Goal: Book appointment/travel/reservation

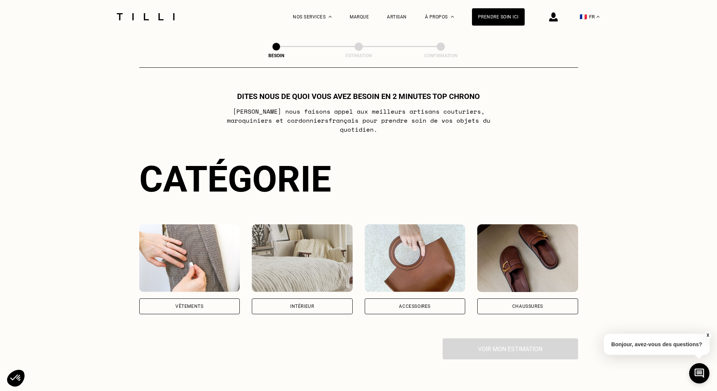
click at [151, 298] on div "Vêtements" at bounding box center [189, 306] width 101 height 16
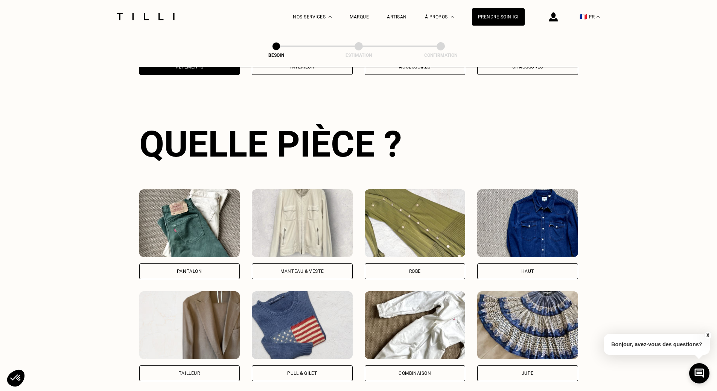
scroll to position [246, 0]
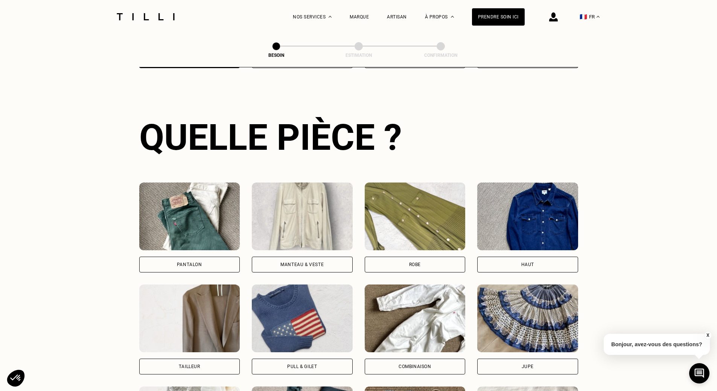
click at [194, 257] on div "Pantalon" at bounding box center [189, 265] width 101 height 16
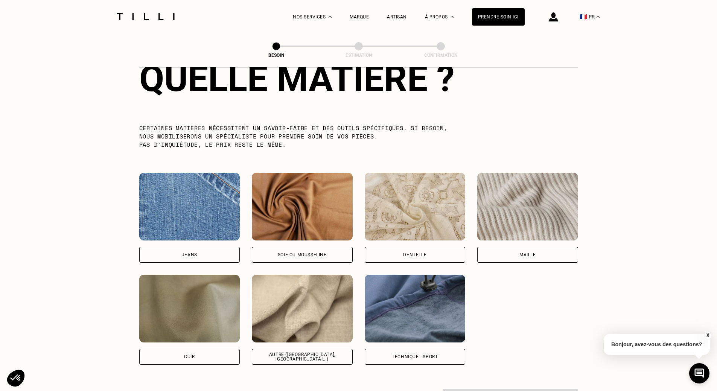
scroll to position [768, 0]
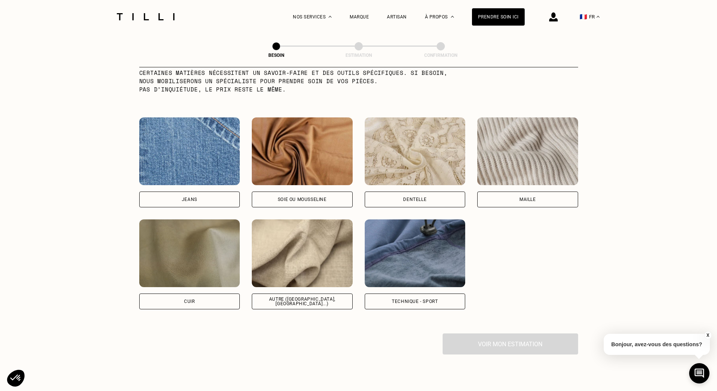
click at [403, 280] on img at bounding box center [415, 253] width 101 height 68
select select "FR"
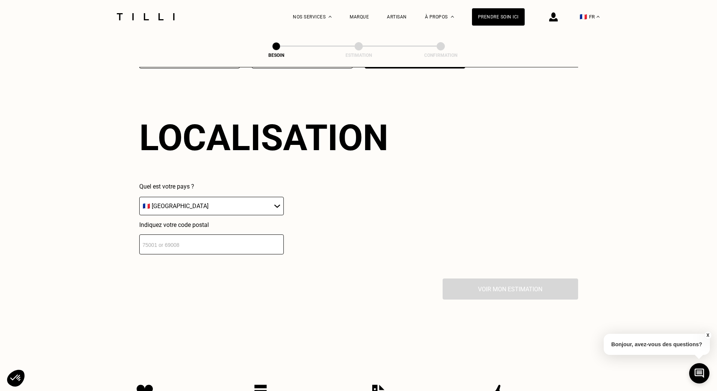
scroll to position [1012, 0]
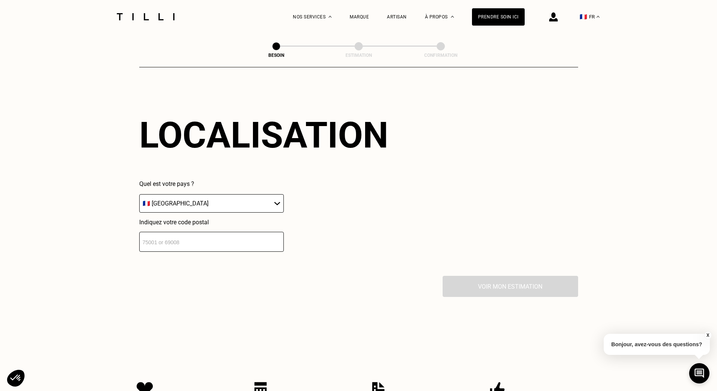
click at [219, 234] on input "number" at bounding box center [211, 242] width 144 height 20
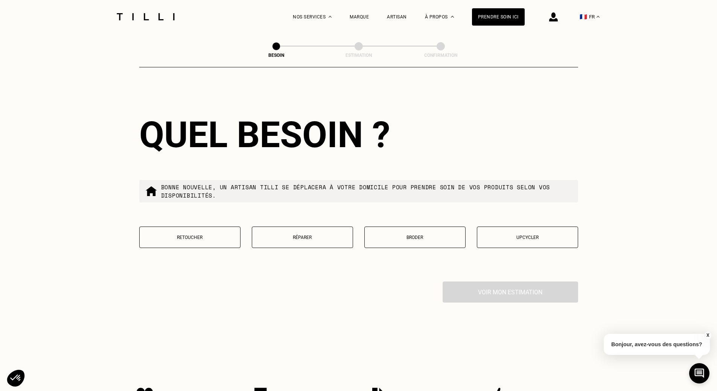
scroll to position [1199, 0]
type input "75009"
click at [207, 242] on button "Retoucher" at bounding box center [189, 236] width 101 height 21
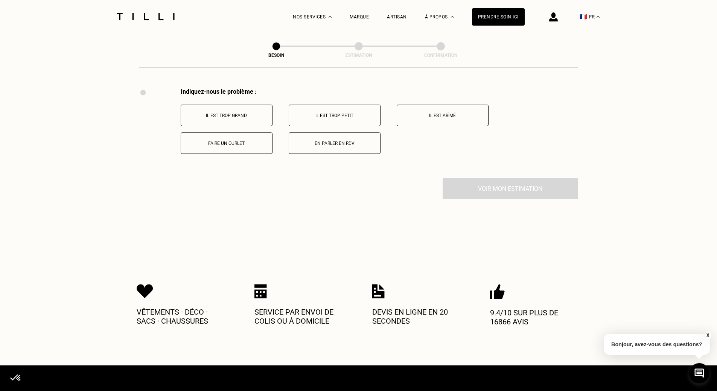
scroll to position [1392, 0]
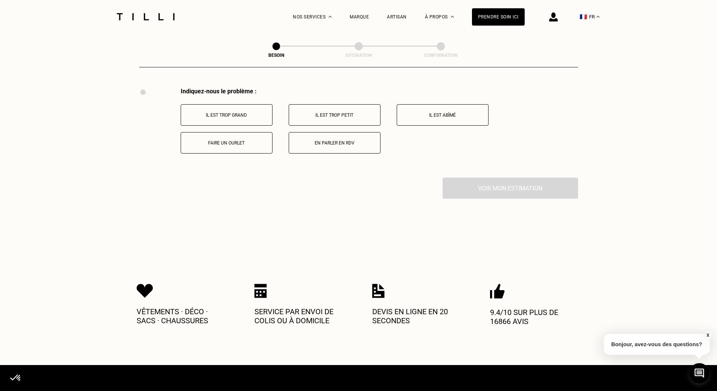
click at [221, 136] on button "Faire un ourlet" at bounding box center [227, 142] width 92 height 21
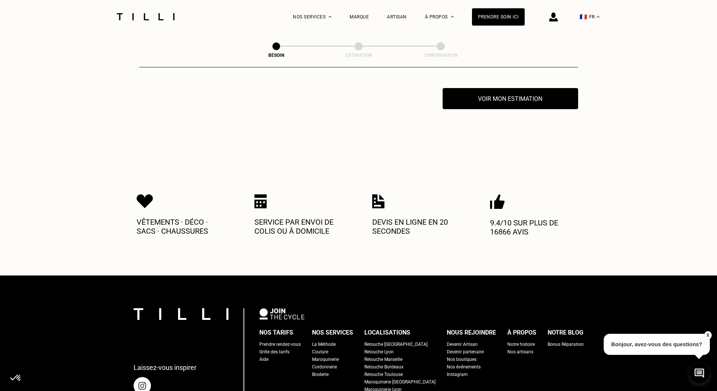
scroll to position [1482, 0]
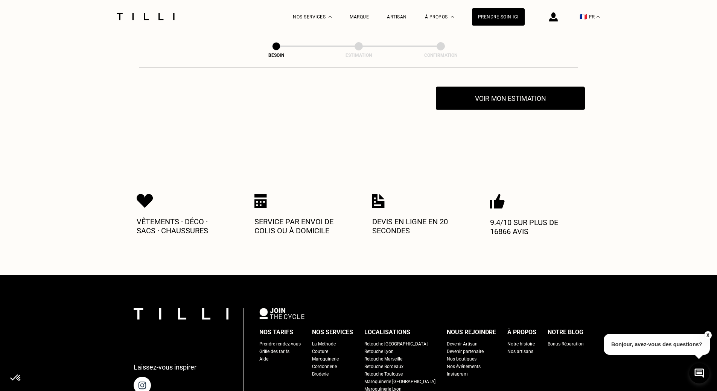
click at [488, 91] on button "Voir mon estimation" at bounding box center [510, 98] width 149 height 23
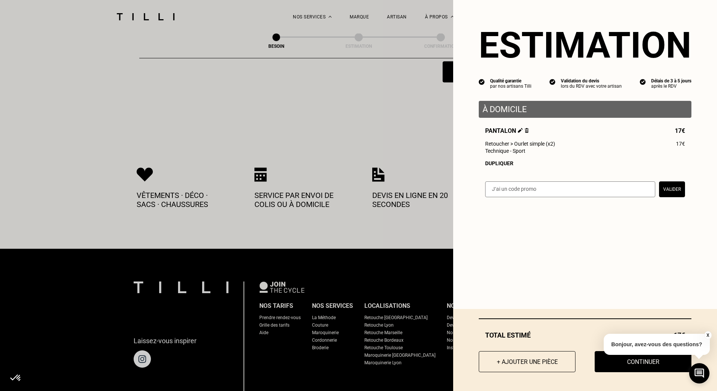
scroll to position [1557, 0]
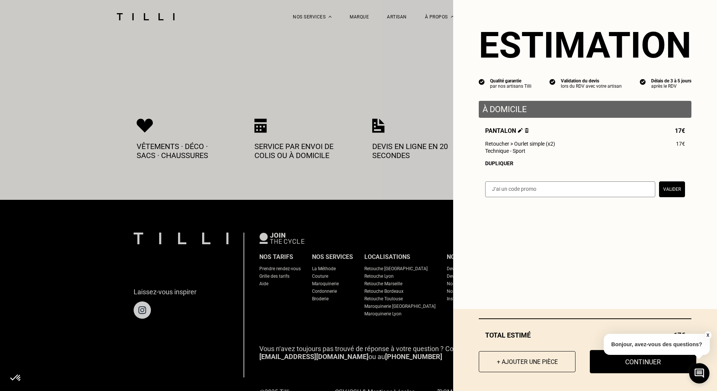
click at [648, 366] on button "Continuer" at bounding box center [643, 361] width 106 height 23
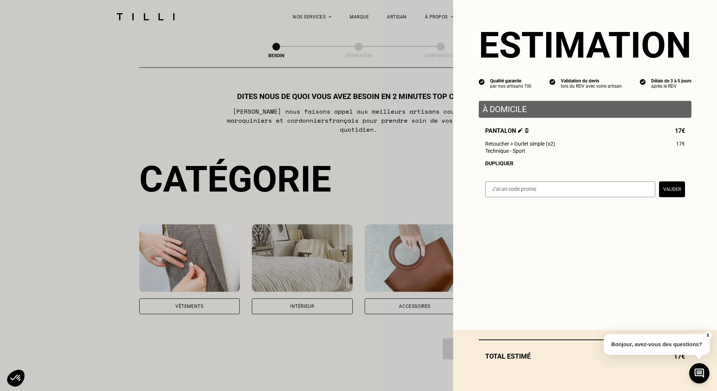
select select "FR"
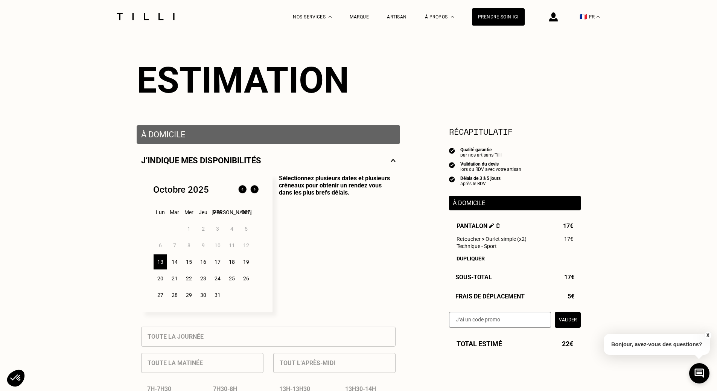
scroll to position [75, 0]
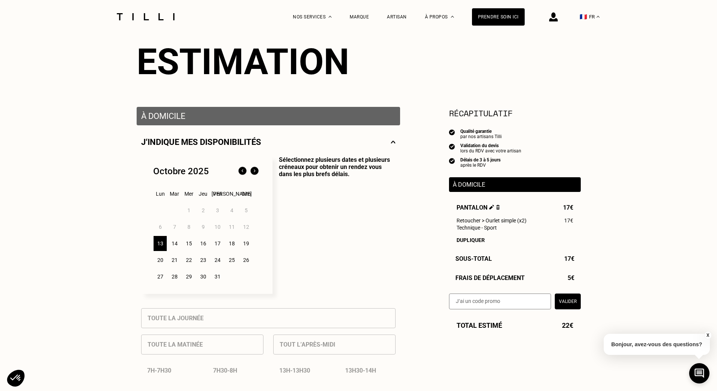
click at [176, 243] on div "14" at bounding box center [174, 243] width 13 height 15
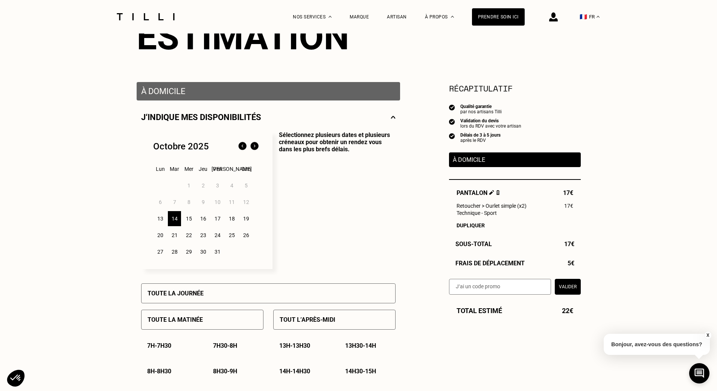
scroll to position [113, 0]
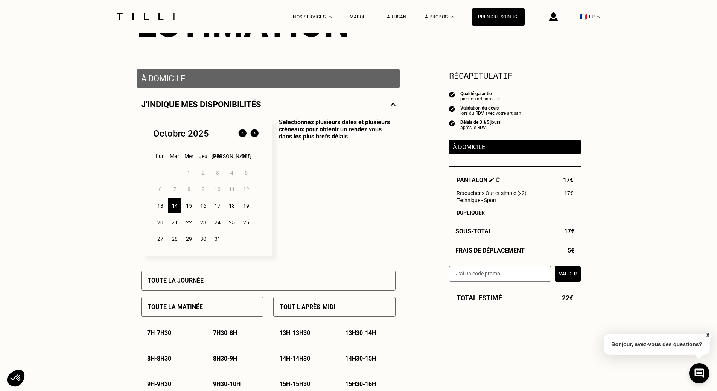
click at [207, 313] on div "Toute la matinée" at bounding box center [202, 307] width 122 height 20
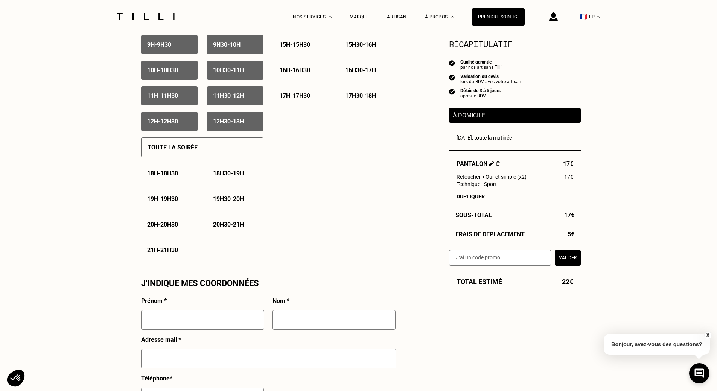
scroll to position [452, 0]
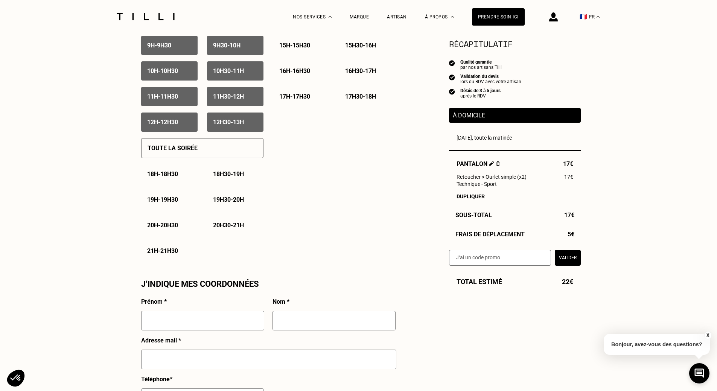
click at [187, 314] on div "Prénom *" at bounding box center [202, 317] width 123 height 39
drag, startPoint x: 189, startPoint y: 315, endPoint x: 192, endPoint y: 319, distance: 4.1
click at [190, 317] on input "text" at bounding box center [202, 321] width 123 height 20
click at [194, 320] on input "text" at bounding box center [202, 321] width 123 height 20
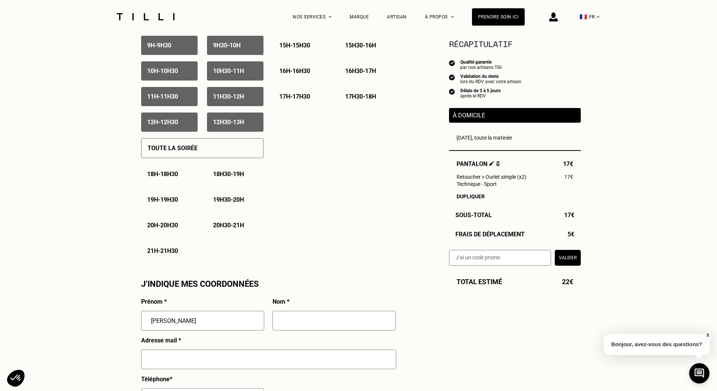
type input "[PERSON_NAME]"
click at [292, 322] on input "text" at bounding box center [333, 321] width 123 height 20
type input "roy"
drag, startPoint x: 179, startPoint y: 324, endPoint x: 91, endPoint y: 324, distance: 88.1
click at [91, 324] on div "Besoin Estimation Confirmation Estimation Récapitulatif Qualité garantie par no…" at bounding box center [358, 192] width 717 height 1220
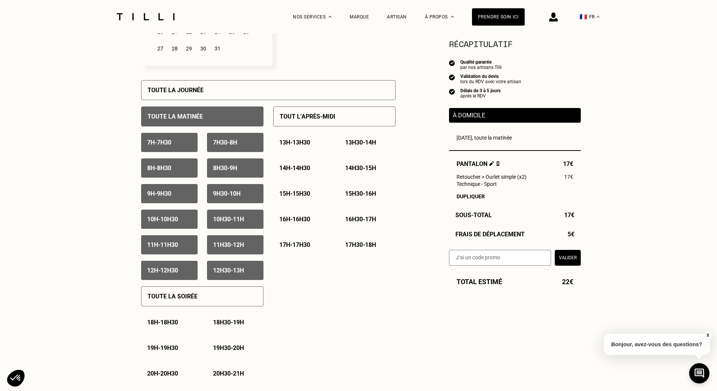
scroll to position [301, 0]
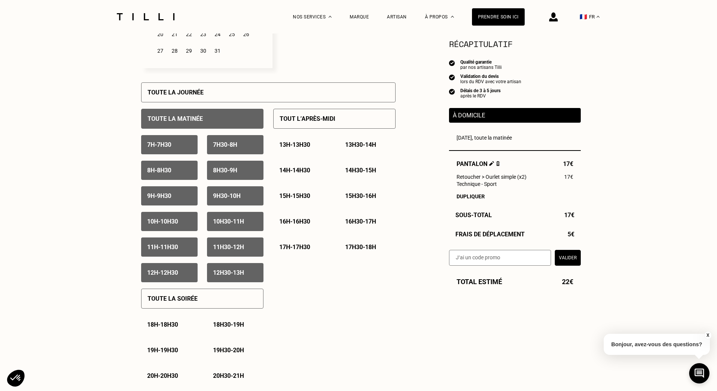
type input "[PERSON_NAME]"
click at [177, 273] on p "12h - 12h30" at bounding box center [162, 272] width 31 height 7
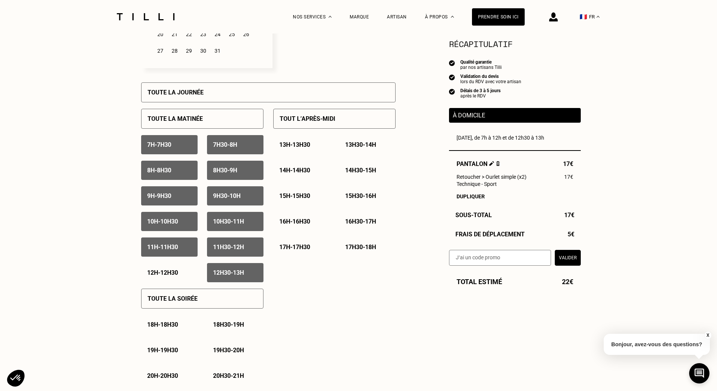
click at [224, 274] on p "12h30 - 13h" at bounding box center [228, 272] width 31 height 7
drag, startPoint x: 233, startPoint y: 250, endPoint x: 169, endPoint y: 254, distance: 63.8
click at [233, 249] on p "11h30 - 12h" at bounding box center [228, 246] width 31 height 7
click at [167, 254] on div "11h - 11h30" at bounding box center [169, 246] width 56 height 19
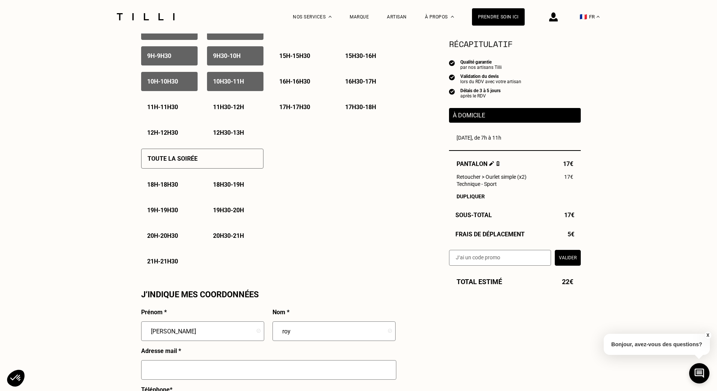
scroll to position [602, 0]
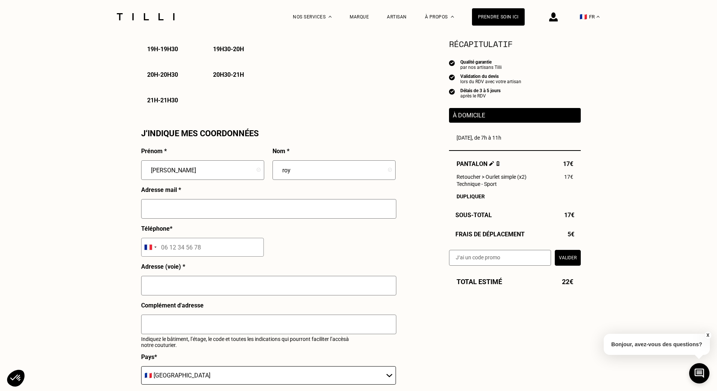
click at [175, 219] on input "text" at bounding box center [268, 209] width 255 height 20
type input "[EMAIL_ADDRESS][DOMAIN_NAME]"
click at [183, 250] on input "tel" at bounding box center [202, 247] width 123 height 19
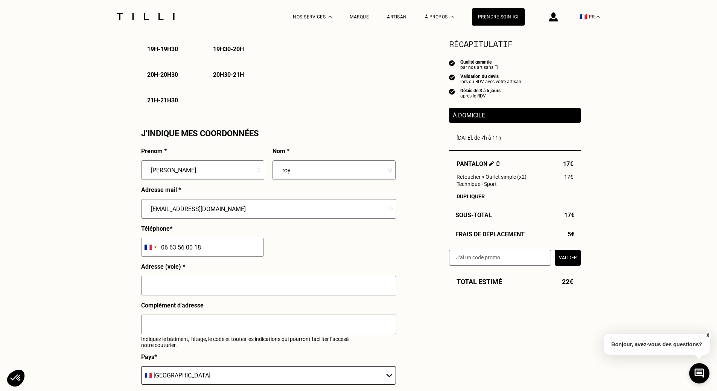
type input "06 63 56 00 18"
click at [180, 285] on input "text" at bounding box center [268, 286] width 255 height 20
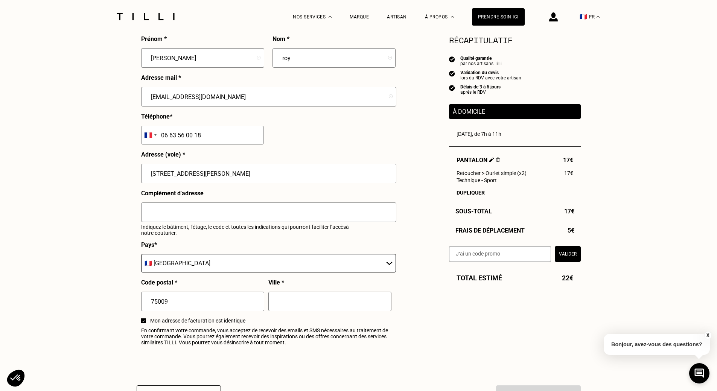
scroll to position [715, 0]
type input "[STREET_ADDRESS][PERSON_NAME]"
click at [286, 309] on input "text" at bounding box center [329, 301] width 123 height 20
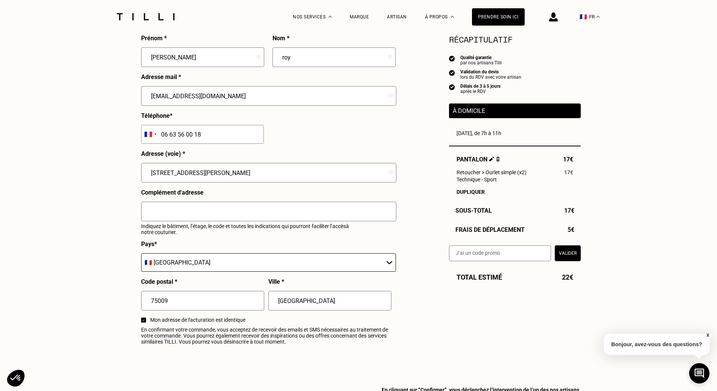
scroll to position [828, 0]
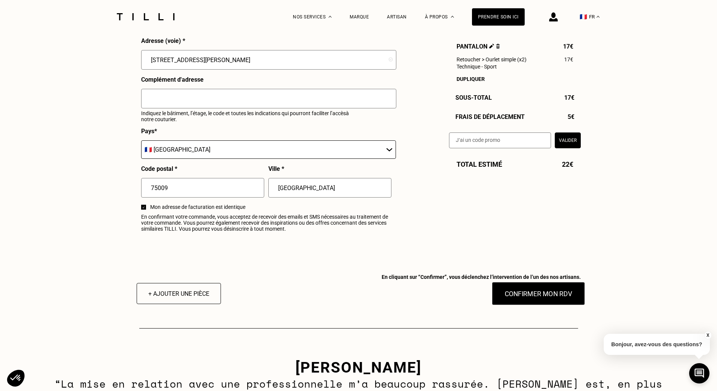
type input "[GEOGRAPHIC_DATA]"
click at [569, 296] on button "Confirmer mon RDV" at bounding box center [537, 293] width 93 height 23
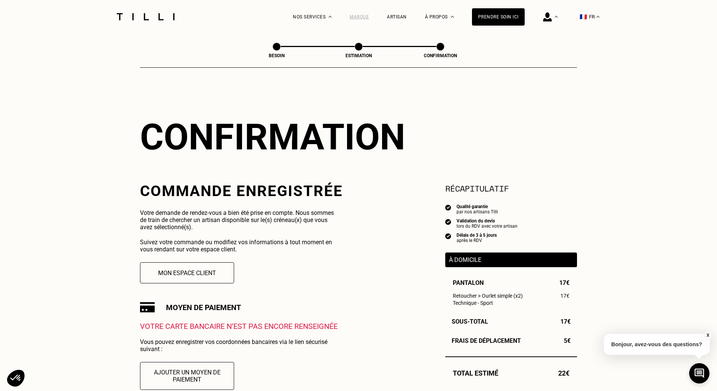
click at [369, 19] on div "Marque" at bounding box center [359, 16] width 19 height 5
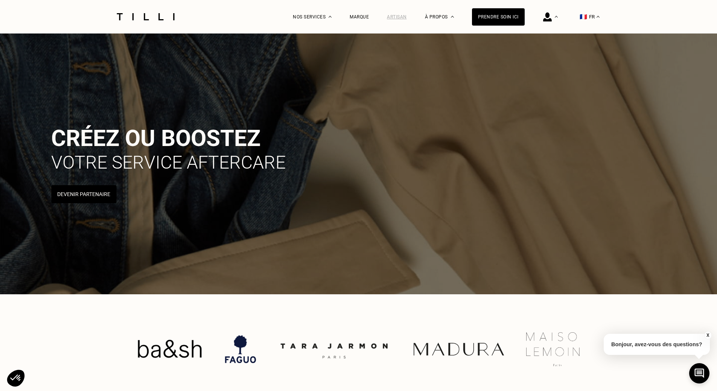
click at [402, 18] on div "Artisan" at bounding box center [397, 16] width 20 height 5
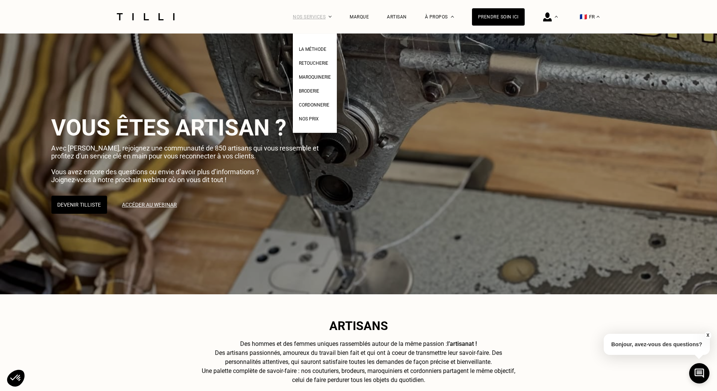
click at [323, 14] on div "Nos services" at bounding box center [312, 16] width 39 height 33
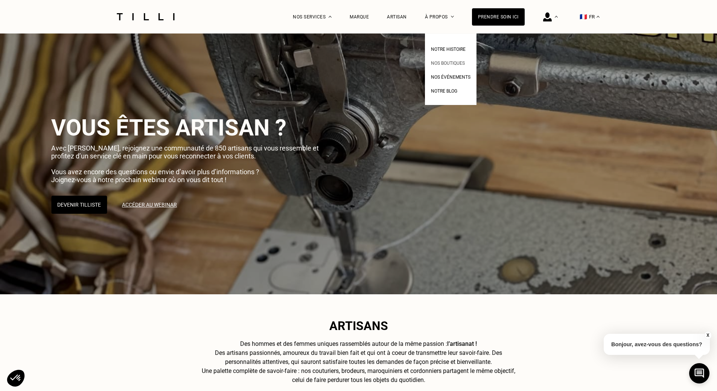
click at [447, 62] on span "Nos boutiques" at bounding box center [448, 63] width 34 height 5
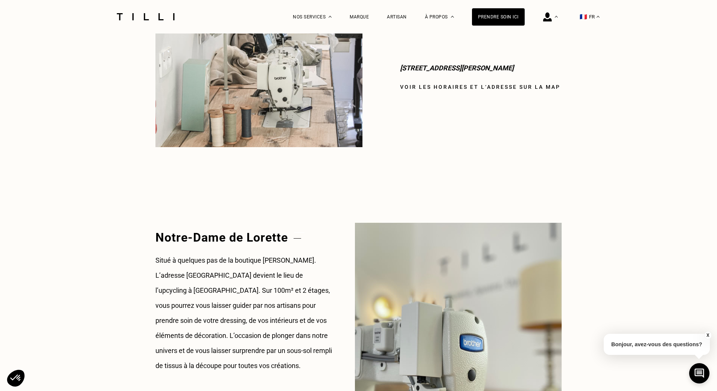
scroll to position [602, 0]
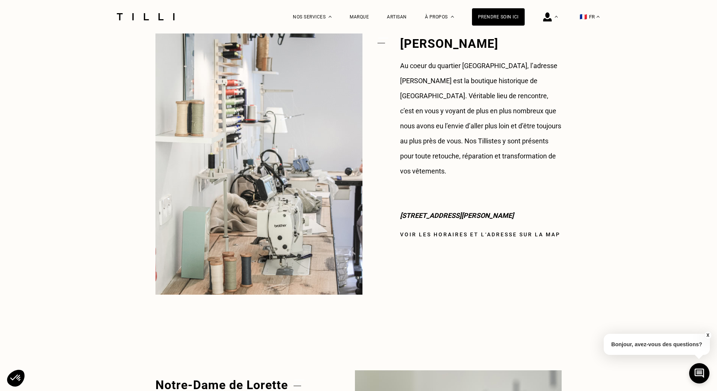
click at [483, 231] on link "Voir les horaires et l‘adresse sur la map" at bounding box center [480, 234] width 160 height 6
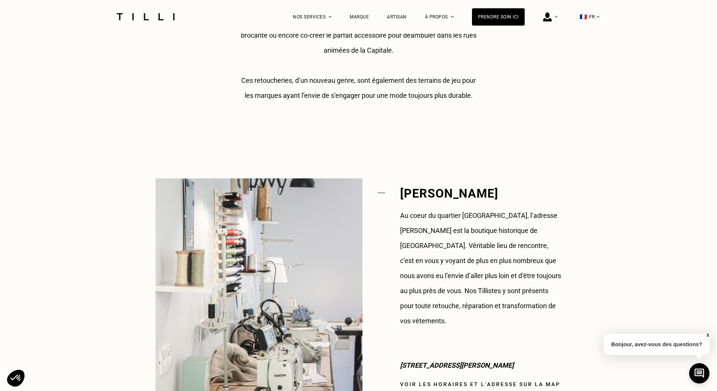
scroll to position [339, 0]
